Goal: Task Accomplishment & Management: Manage account settings

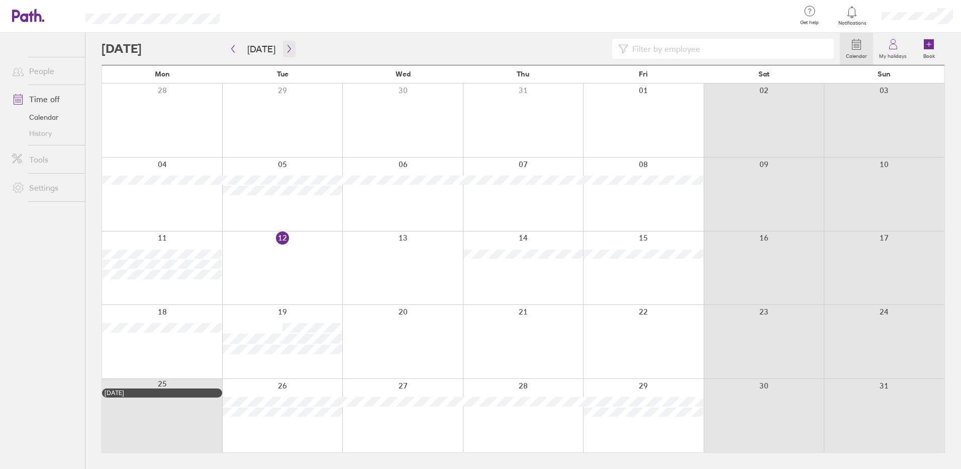
click at [286, 48] on icon "button" at bounding box center [290, 49] width 8 height 8
